Goal: Information Seeking & Learning: Check status

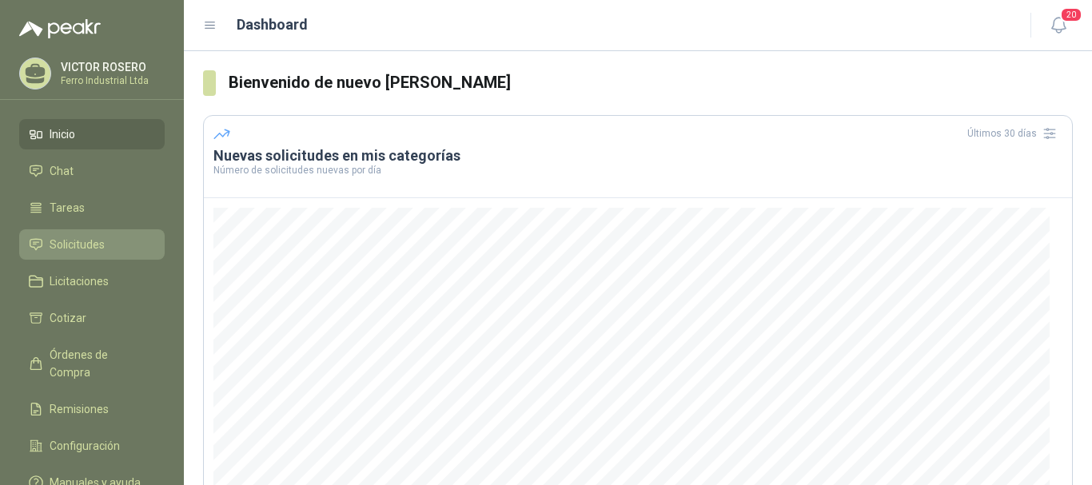
click at [61, 245] on span "Solicitudes" at bounding box center [77, 245] width 55 height 18
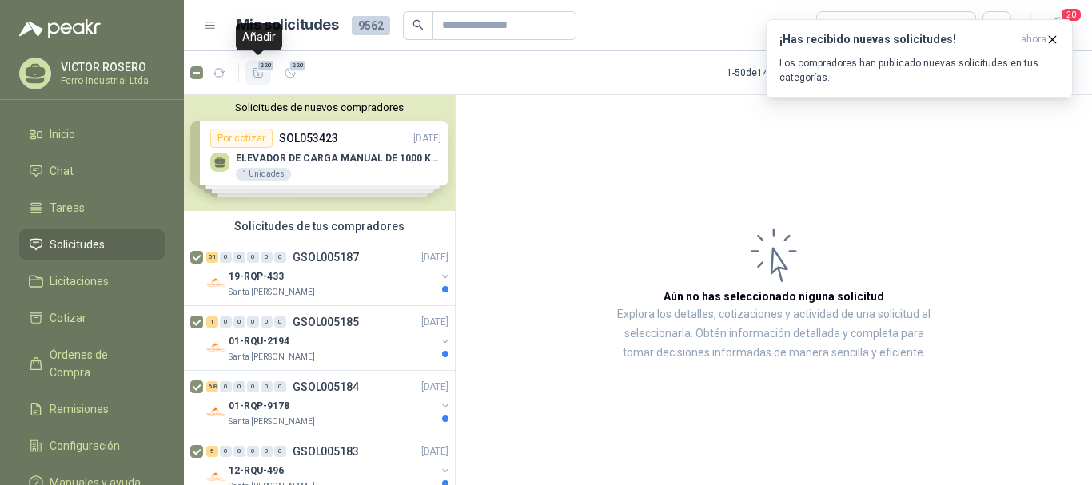
click at [254, 74] on icon "button" at bounding box center [258, 72] width 11 height 9
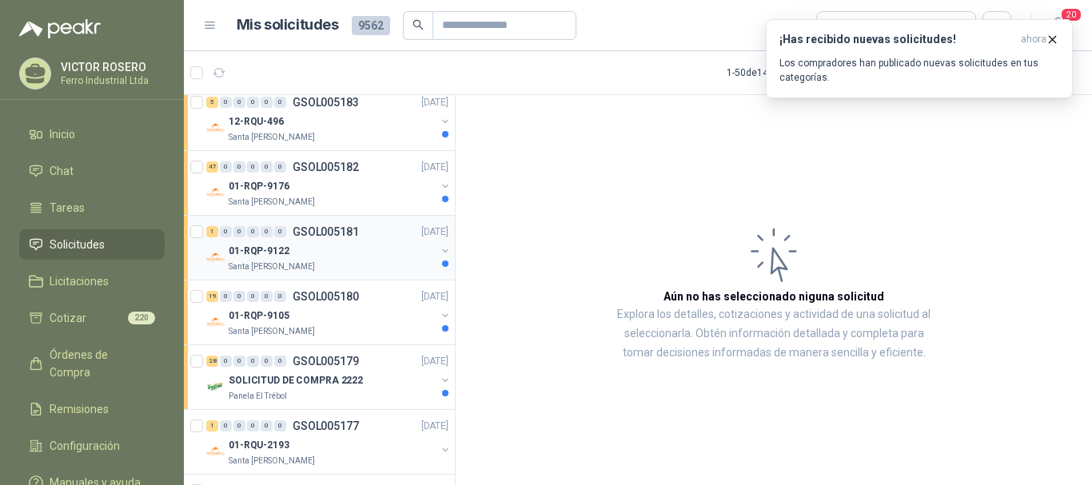
scroll to position [400, 0]
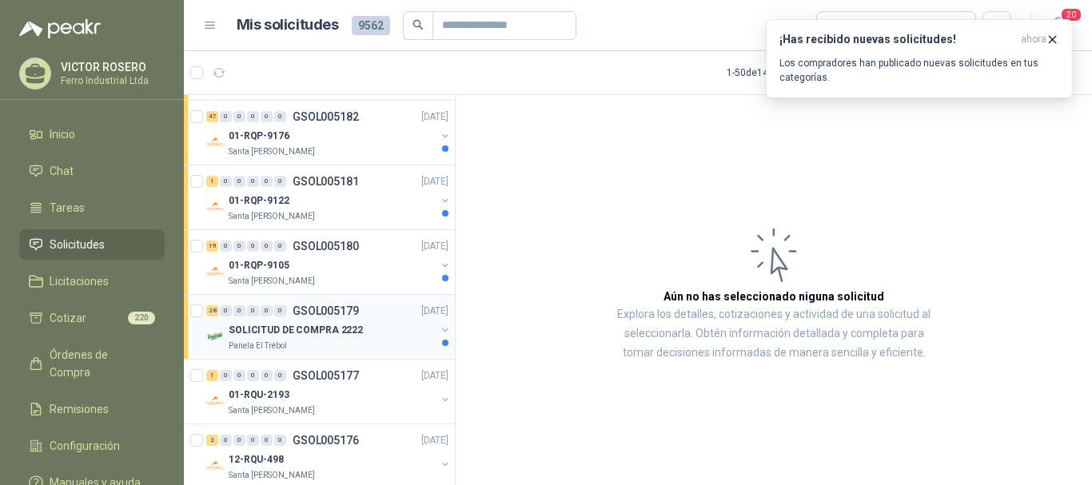
click at [326, 324] on p "SOLICITUD DE COMPRA 2222" at bounding box center [296, 330] width 134 height 15
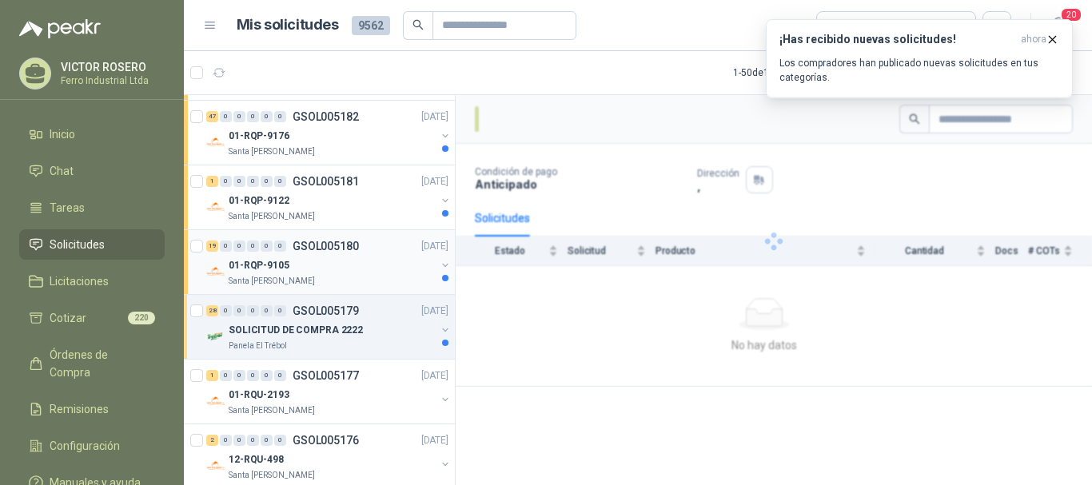
click at [332, 268] on div "01-RQP-9105" at bounding box center [332, 265] width 207 height 19
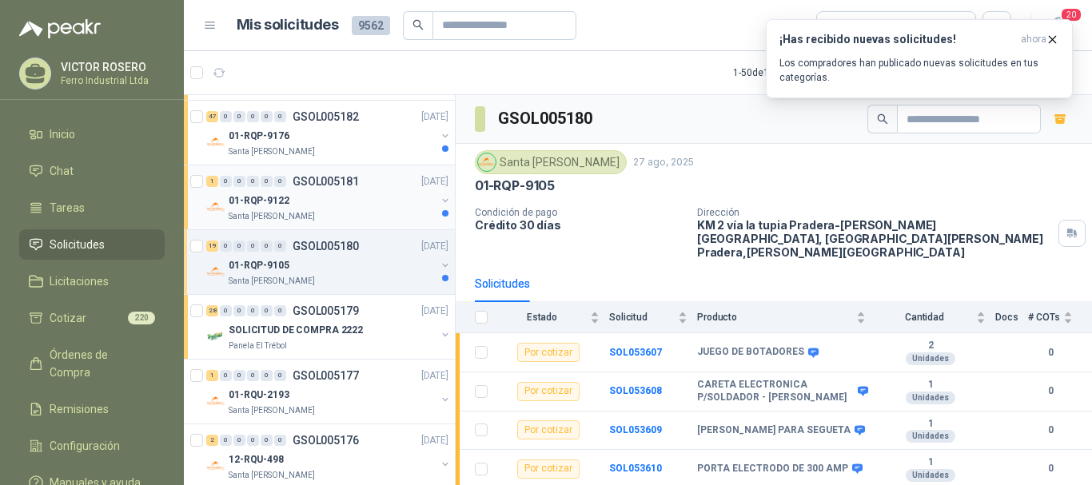
click at [354, 202] on div "01-RQP-9122" at bounding box center [332, 200] width 207 height 19
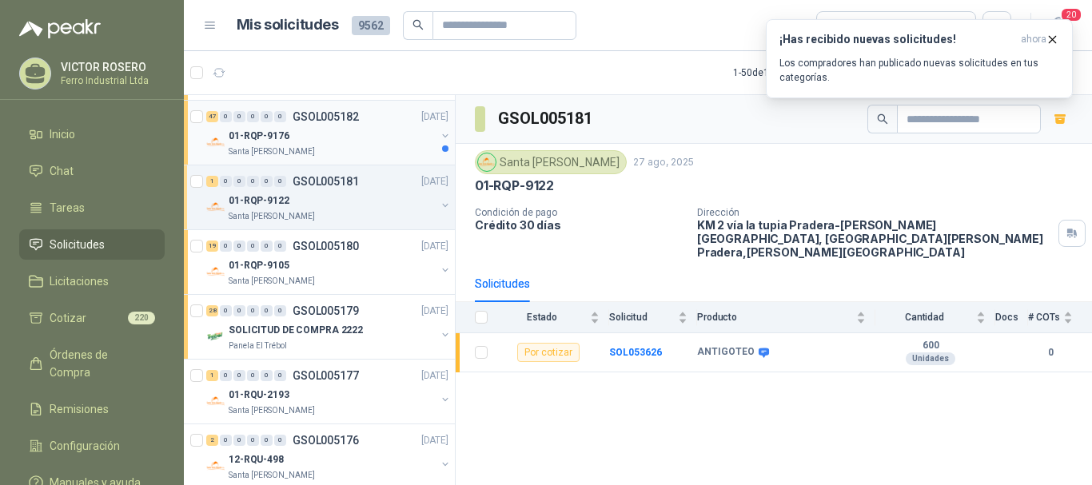
click at [358, 126] on div "01-RQP-9176" at bounding box center [332, 135] width 207 height 19
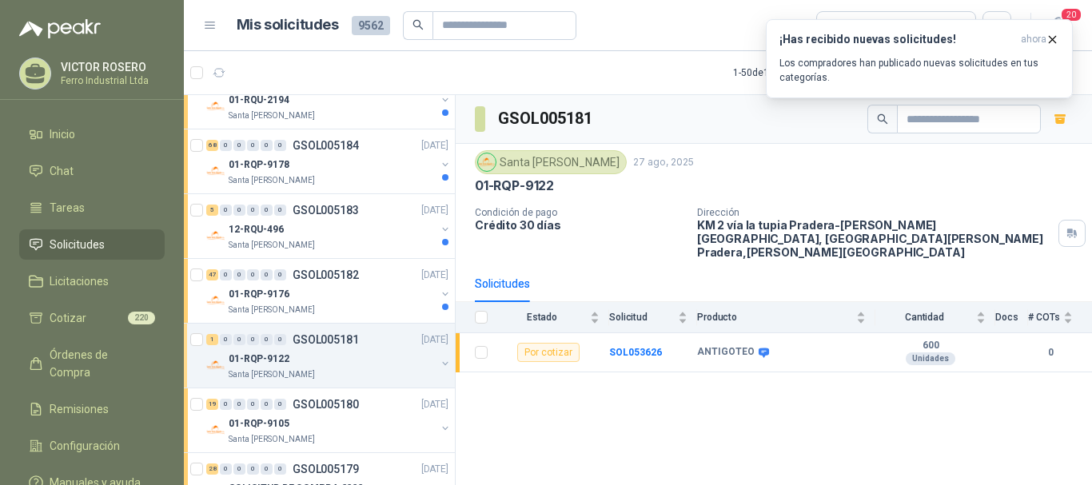
scroll to position [240, 0]
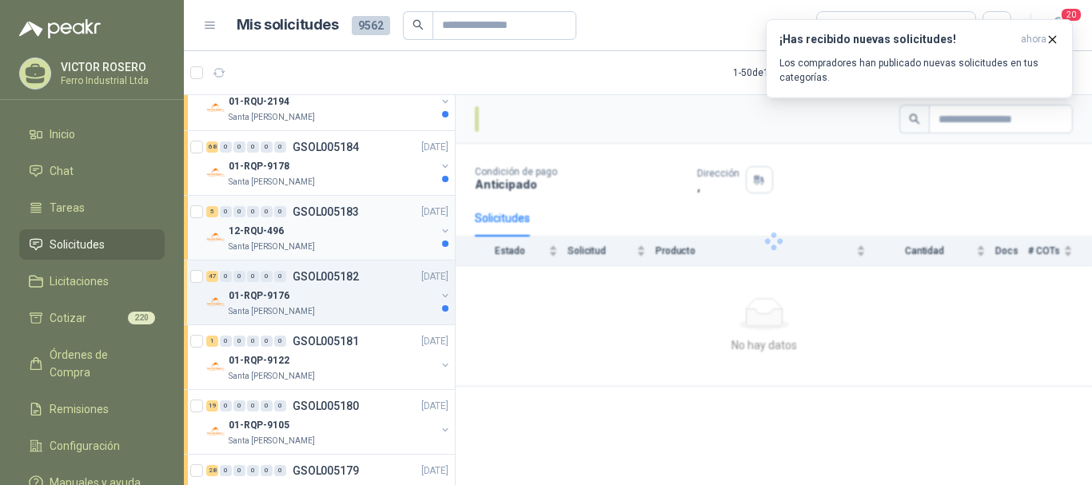
click at [350, 240] on div "12-RQU-496" at bounding box center [332, 230] width 207 height 19
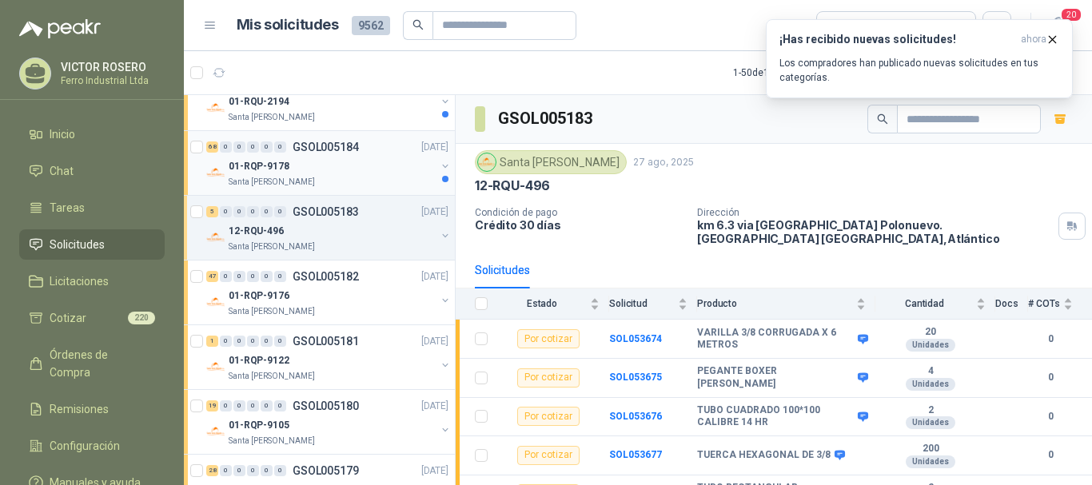
click at [359, 173] on div "01-RQP-9178" at bounding box center [332, 166] width 207 height 19
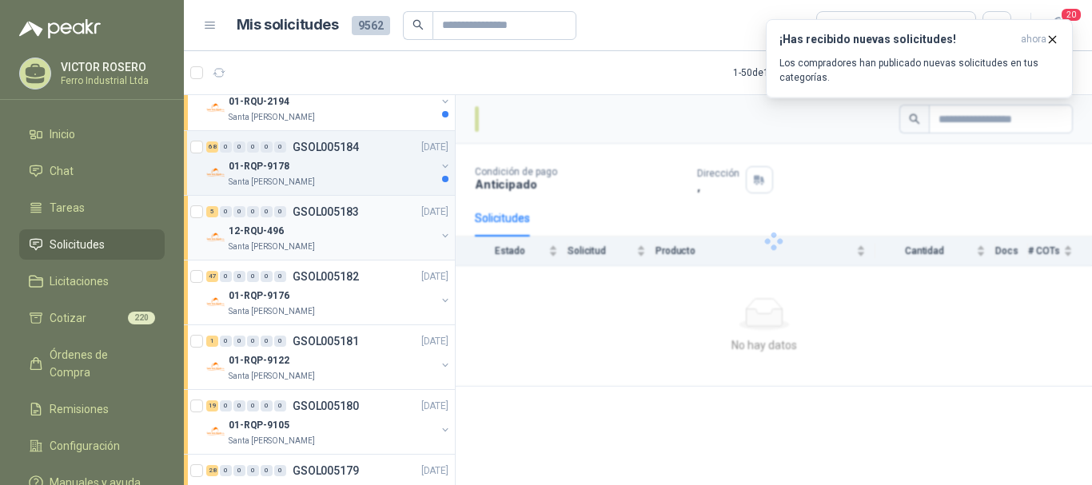
scroll to position [160, 0]
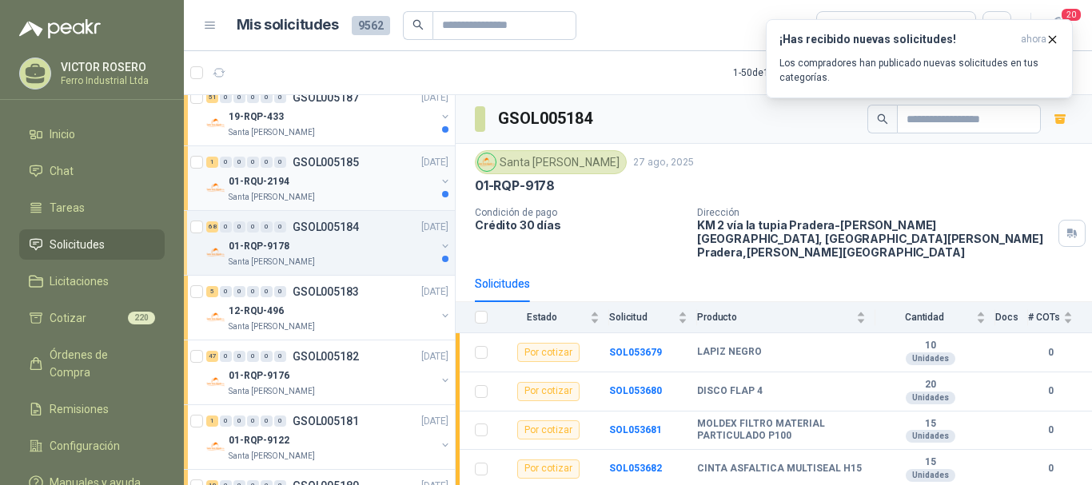
click at [353, 184] on div "01-RQU-2194" at bounding box center [332, 181] width 207 height 19
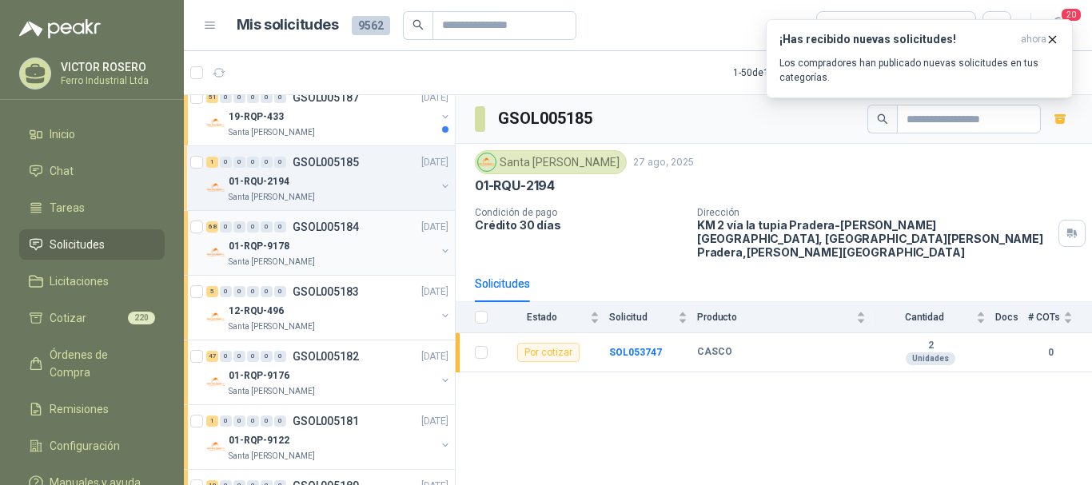
click at [356, 236] on div "68 0 0 0 0 0 GSOL005184 [DATE]" at bounding box center [328, 226] width 245 height 19
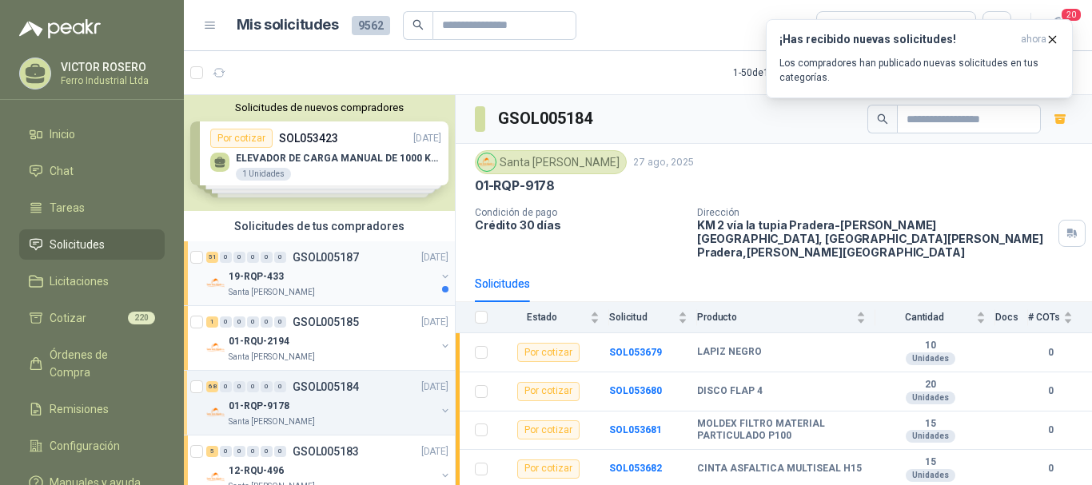
click at [343, 269] on div "19-RQP-433" at bounding box center [332, 276] width 207 height 19
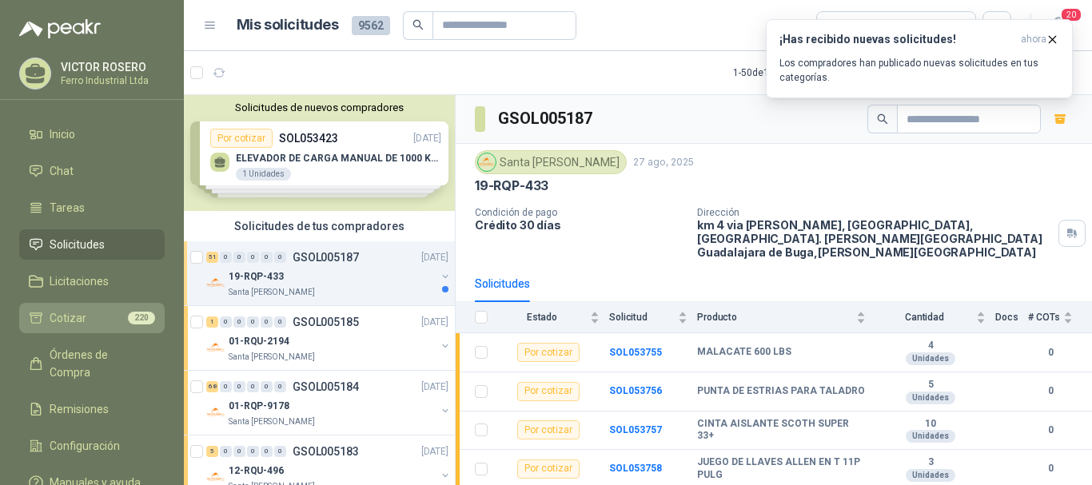
click at [130, 320] on span "220" at bounding box center [141, 318] width 27 height 13
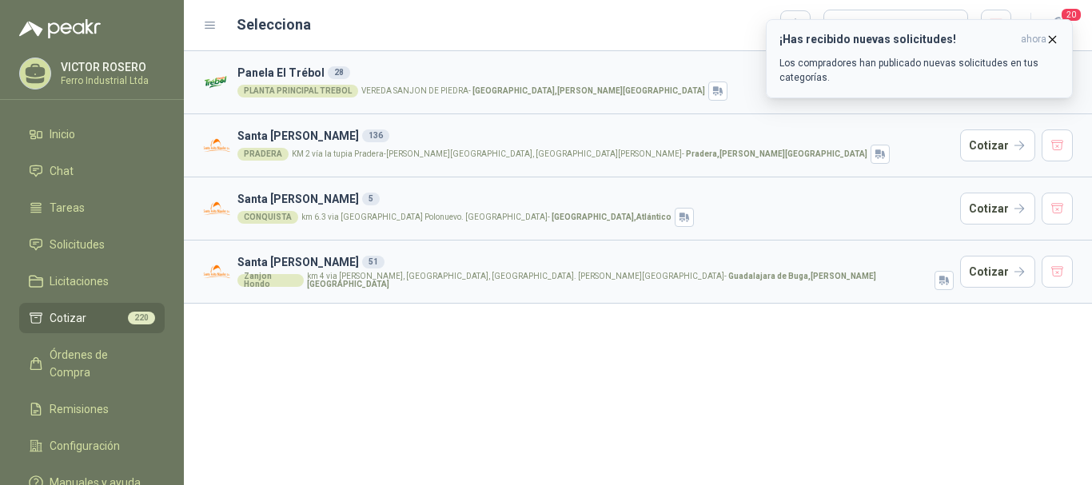
click at [1049, 39] on icon "button" at bounding box center [1052, 40] width 14 height 14
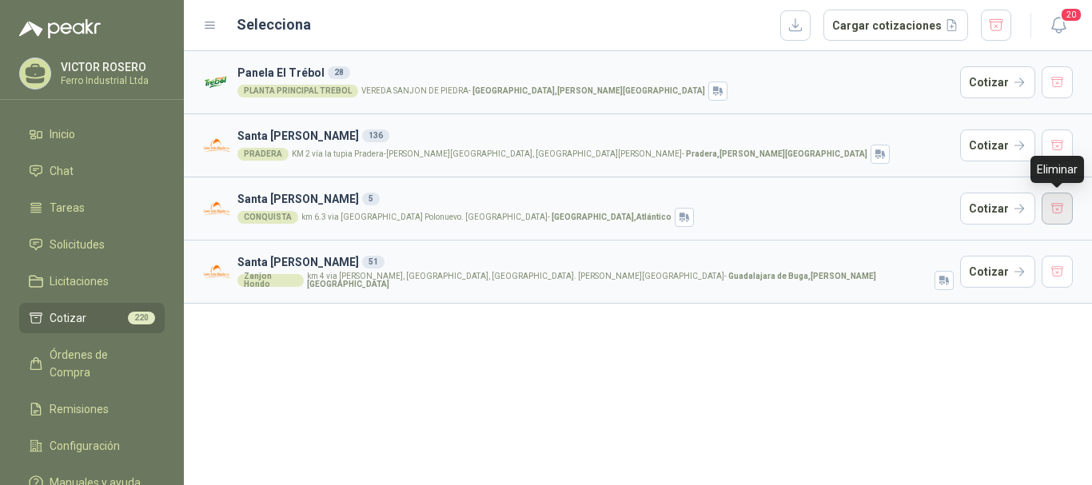
click at [1064, 204] on button "button" at bounding box center [1057, 209] width 32 height 32
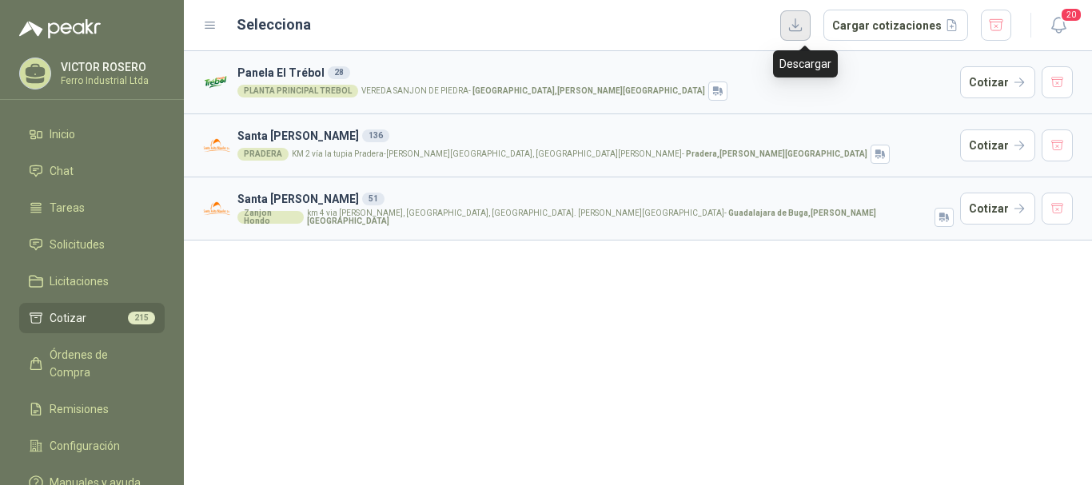
click at [810, 27] on button "button" at bounding box center [795, 25] width 30 height 30
click at [94, 226] on ul "Inicio Chat Tareas Solicitudes Licitaciones Cotizar 215 Órdenes de Compra Remis…" at bounding box center [92, 311] width 184 height 385
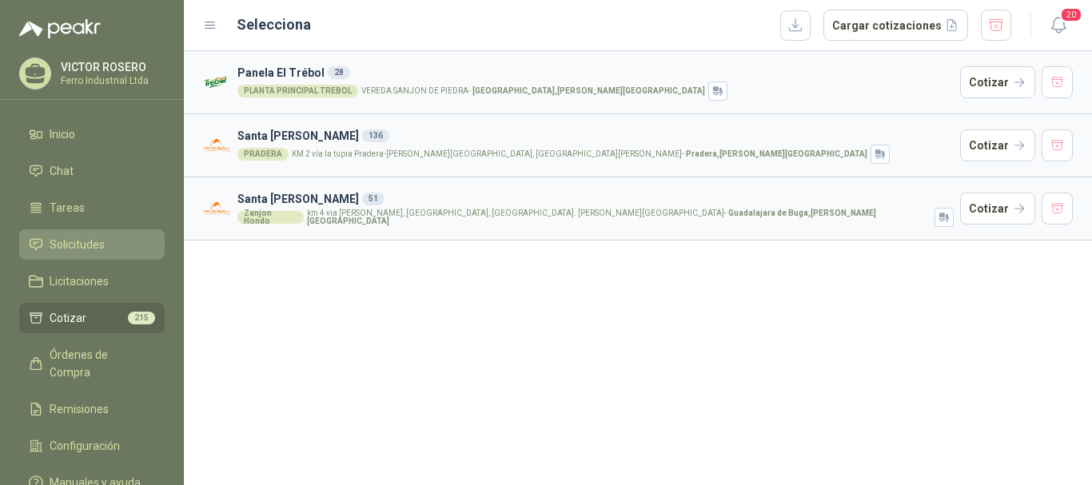
click at [90, 238] on span "Solicitudes" at bounding box center [77, 245] width 55 height 18
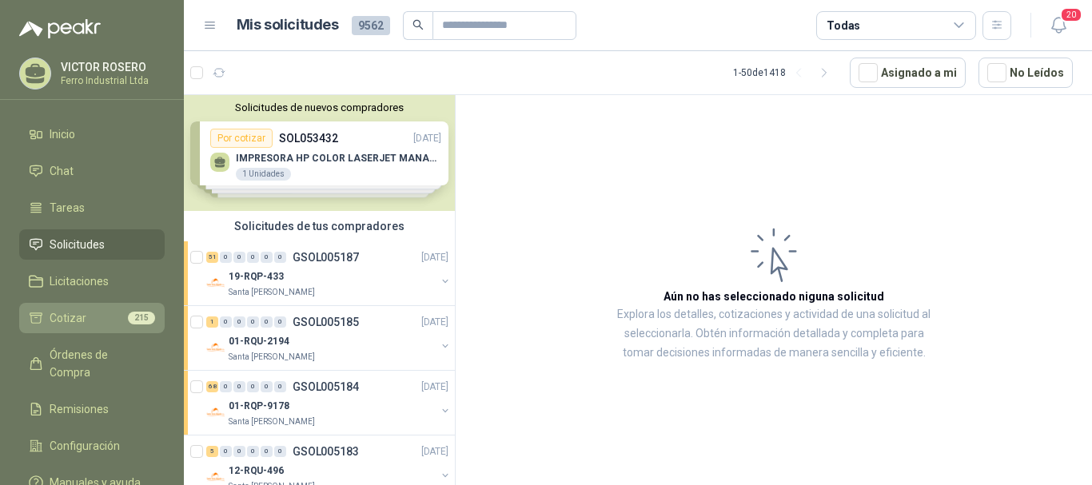
click at [70, 321] on span "Cotizar" at bounding box center [68, 318] width 37 height 18
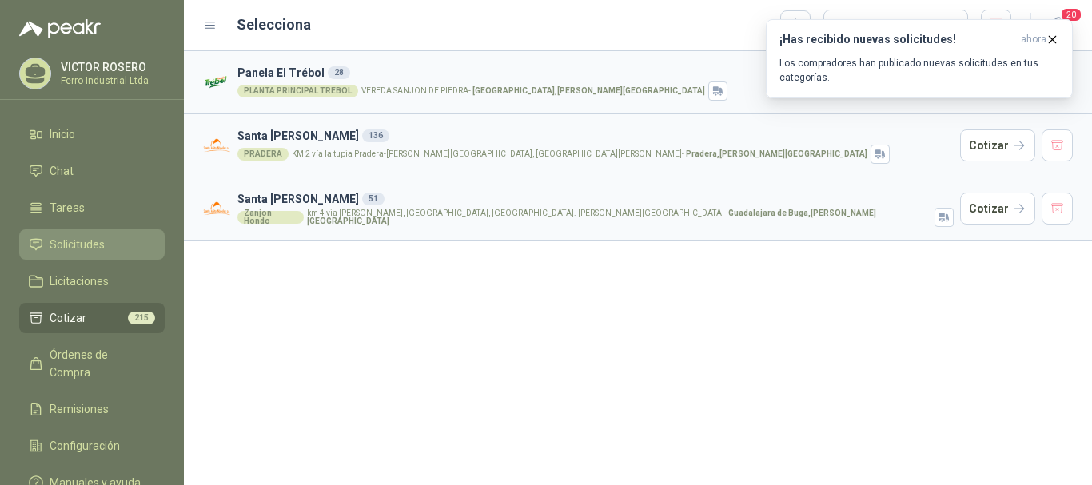
click at [78, 243] on span "Solicitudes" at bounding box center [77, 245] width 55 height 18
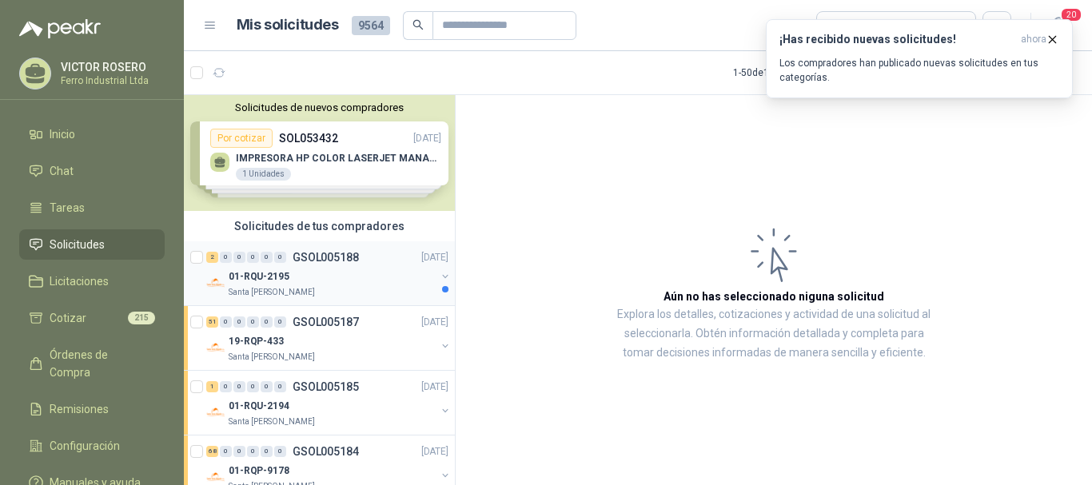
click at [372, 290] on div "Santa [PERSON_NAME]" at bounding box center [332, 292] width 207 height 13
